Goal: Task Accomplishment & Management: Manage account settings

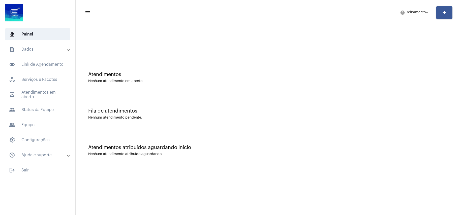
click at [29, 49] on mat-panel-title "text_snippet_outlined Dados" at bounding box center [38, 49] width 58 height 6
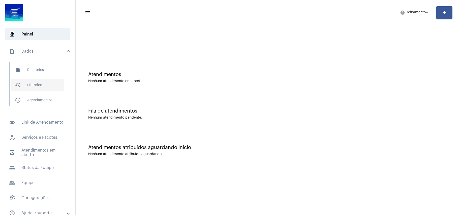
click at [33, 84] on span "history_outlined Histórico" at bounding box center [37, 85] width 53 height 12
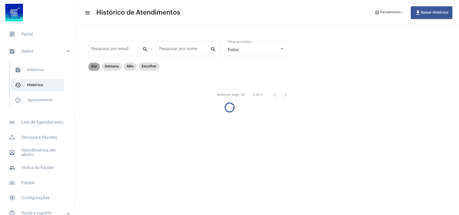
click at [93, 67] on mat-chip "Dia" at bounding box center [94, 67] width 12 height 8
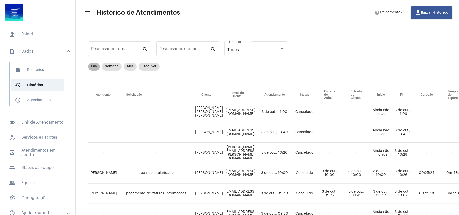
click at [91, 67] on mat-chip "Dia" at bounding box center [94, 67] width 12 height 8
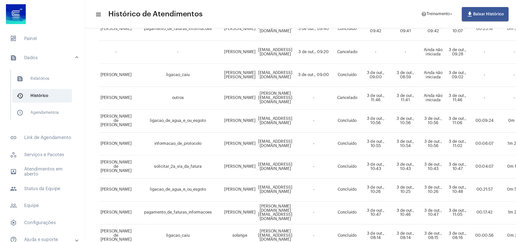
scroll to position [168, 0]
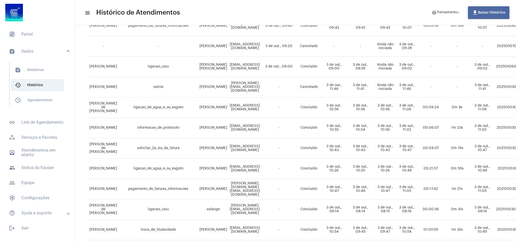
click at [459, 11] on span "file_download Baixar Histórico" at bounding box center [489, 13] width 34 height 4
click at [34, 33] on span "dashboard Painel" at bounding box center [37, 34] width 65 height 12
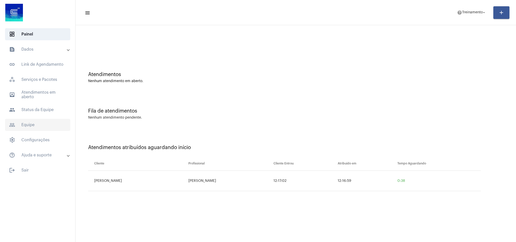
click at [39, 123] on span "people_outline Equipe" at bounding box center [37, 125] width 65 height 12
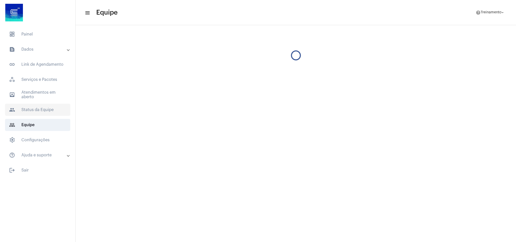
click at [36, 105] on span "people Status da Equipe" at bounding box center [37, 110] width 65 height 12
